Goal: Register for event/course

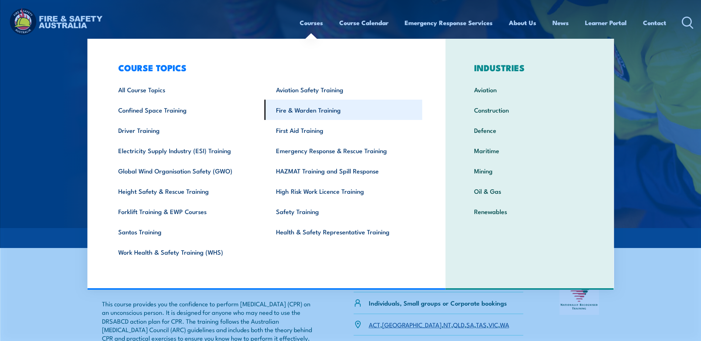
click at [302, 111] on link "Fire & Warden Training" at bounding box center [344, 110] width 158 height 20
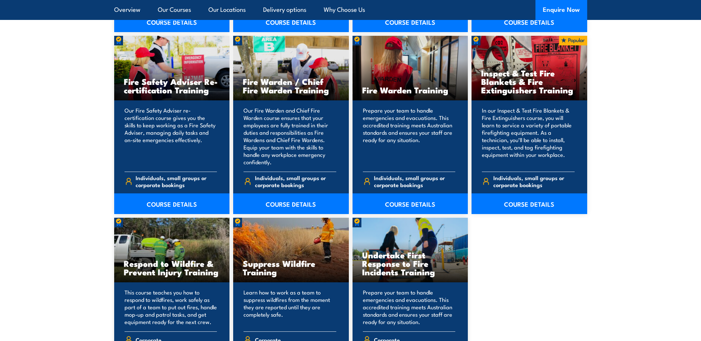
scroll to position [961, 0]
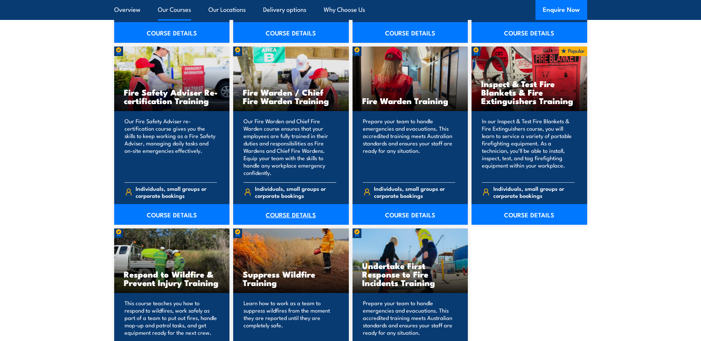
click at [278, 214] on link "COURSE DETAILS" at bounding box center [291, 214] width 116 height 21
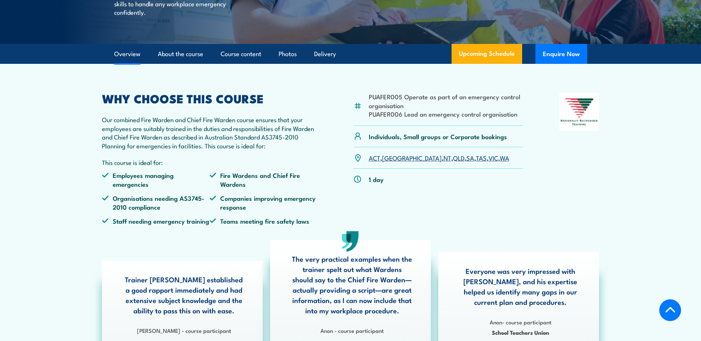
scroll to position [185, 0]
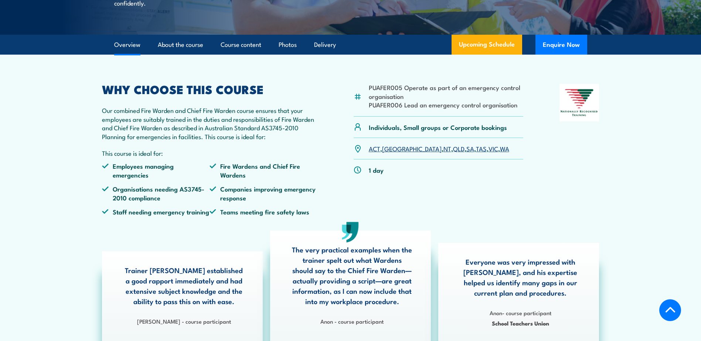
click at [466, 153] on link "SA" at bounding box center [470, 148] width 8 height 9
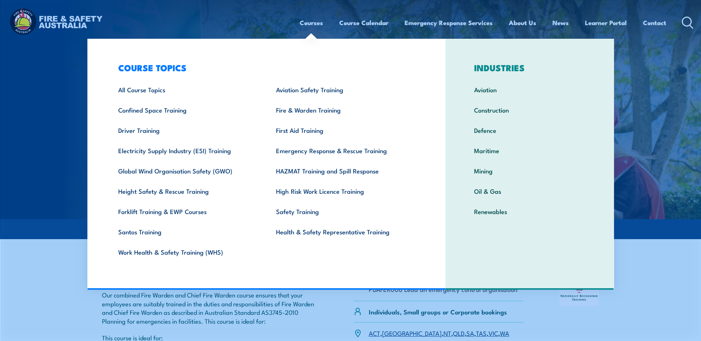
click at [310, 20] on link "Courses" at bounding box center [311, 23] width 23 height 20
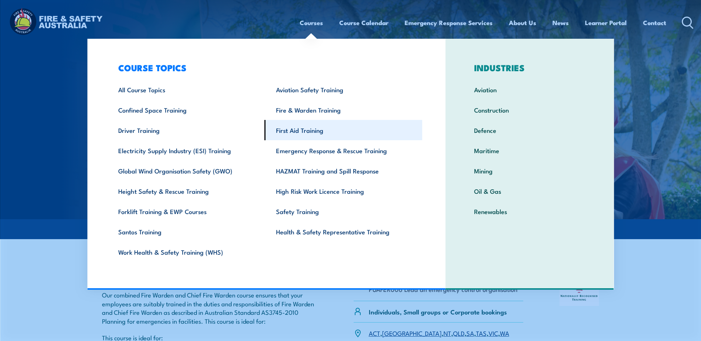
click at [296, 130] on link "First Aid Training" at bounding box center [344, 130] width 158 height 20
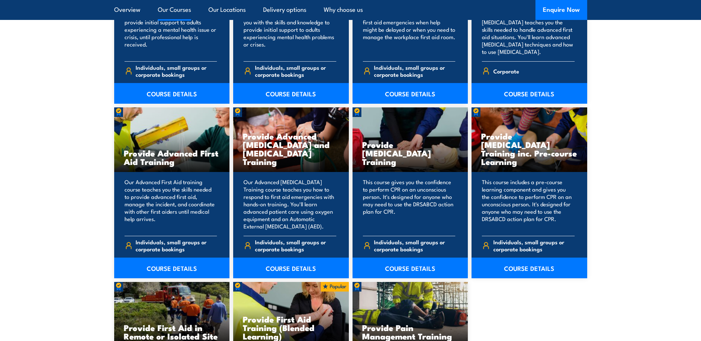
scroll to position [961, 0]
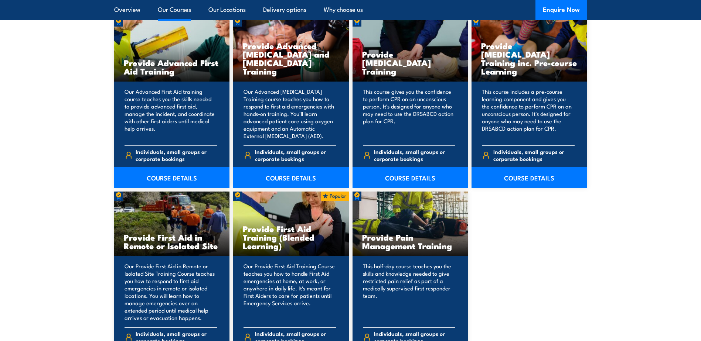
click at [531, 179] on link "COURSE DETAILS" at bounding box center [530, 177] width 116 height 21
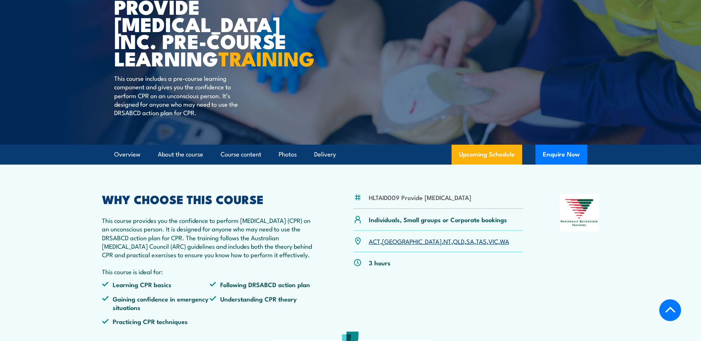
scroll to position [185, 0]
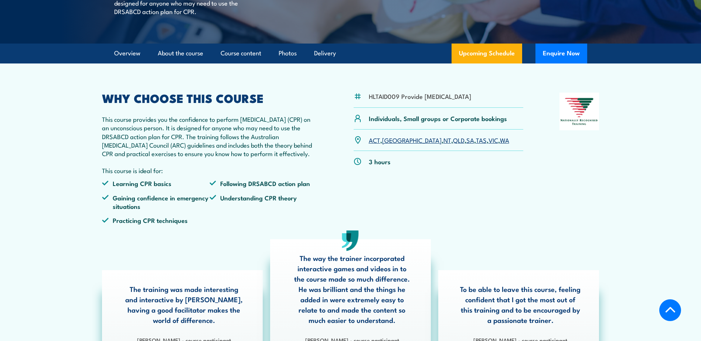
drag, startPoint x: 433, startPoint y: 175, endPoint x: 491, endPoint y: 187, distance: 59.7
click at [466, 145] on link "SA" at bounding box center [470, 140] width 8 height 9
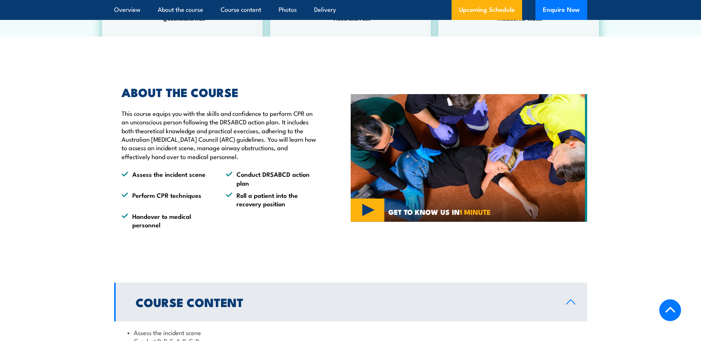
scroll to position [665, 0]
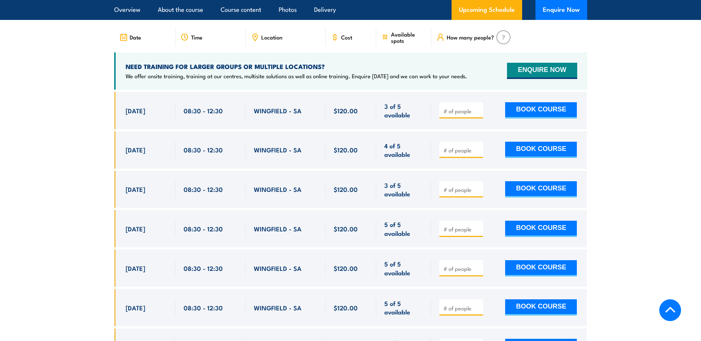
scroll to position [1391, 0]
